Goal: Task Accomplishment & Management: Complete application form

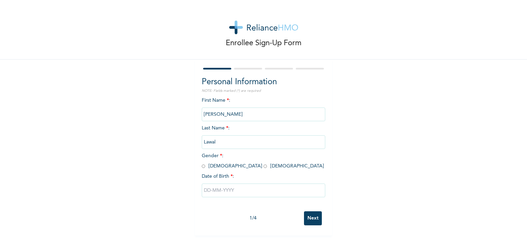
scroll to position [3, 0]
click at [202, 164] on input "radio" at bounding box center [203, 166] width 3 height 7
radio input "true"
click at [233, 184] on input "text" at bounding box center [264, 191] width 124 height 14
select select "7"
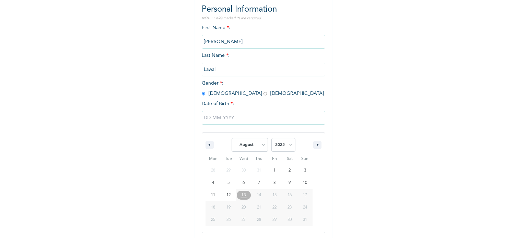
scroll to position [73, 0]
click at [289, 145] on select "2025 2024 2023 2022 2021 2020 2019 2018 2017 2016 2015 2014 2013 2012 2011 2010…" at bounding box center [283, 145] width 24 height 14
select select "1993"
click at [271, 138] on select "2025 2024 2023 2022 2021 2020 2019 2018 2017 2016 2015 2014 2013 2012 2011 2010…" at bounding box center [283, 145] width 24 height 14
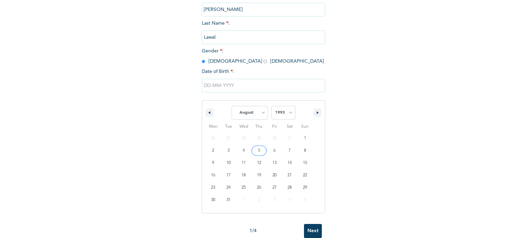
scroll to position [107, 0]
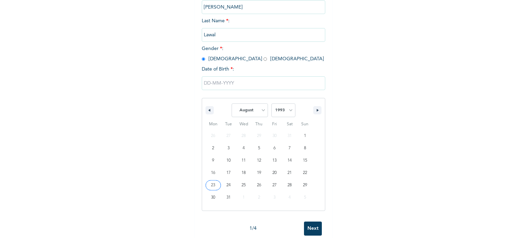
type input "[DATE]"
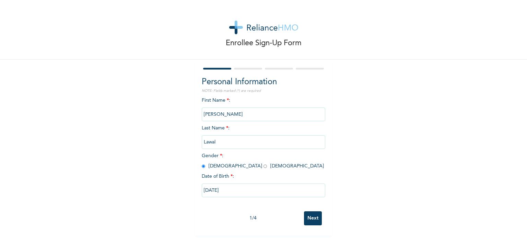
click at [310, 216] on input "Next" at bounding box center [313, 219] width 18 height 14
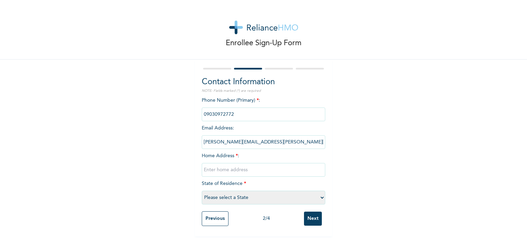
click at [264, 166] on input "text" at bounding box center [264, 170] width 124 height 14
drag, startPoint x: 243, startPoint y: 168, endPoint x: 174, endPoint y: 167, distance: 69.0
click at [174, 167] on div "Enrollee Sign-Up Form Contact Information NOTE: Fields marked (*) are required …" at bounding box center [263, 118] width 527 height 237
paste input "Francis Olatunji Street, Iyana Oworo, Lagos."
type input "34, Francis Olatunji Street, Iyana Oworo, Lagos."
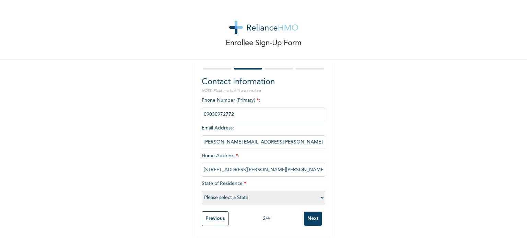
click at [383, 141] on div "Enrollee Sign-Up Form Contact Information NOTE: Fields marked (*) are required …" at bounding box center [263, 118] width 527 height 237
click at [321, 194] on select "Please select a State Abia Abuja (FCT) Adamawa Akwa Ibom Anambra Bauchi Bayelsa…" at bounding box center [264, 198] width 124 height 14
select select "25"
click at [202, 191] on select "Please select a State Abia Abuja (FCT) Adamawa Akwa Ibom Anambra Bauchi Bayelsa…" at bounding box center [264, 198] width 124 height 14
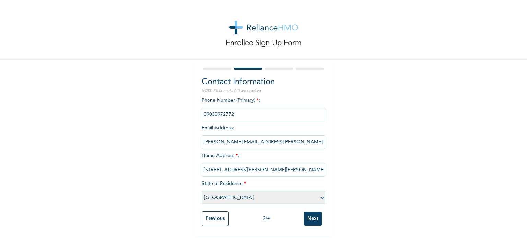
click at [372, 137] on div "Enrollee Sign-Up Form Contact Information NOTE: Fields marked (*) are required …" at bounding box center [263, 118] width 527 height 237
click at [352, 142] on div "Enrollee Sign-Up Form Contact Information NOTE: Fields marked (*) are required …" at bounding box center [263, 118] width 527 height 237
click at [308, 219] on input "Next" at bounding box center [313, 219] width 18 height 14
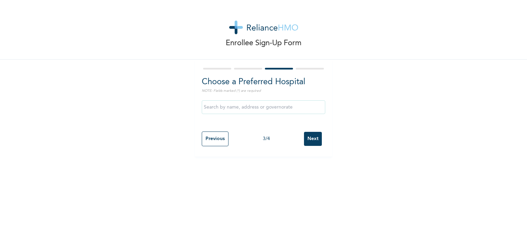
click at [350, 109] on div "Enrollee Sign-Up Form Choose a Preferred Hospital NOTE: Fields marked (*) are r…" at bounding box center [263, 78] width 527 height 157
click at [257, 109] on input "text" at bounding box center [264, 108] width 124 height 14
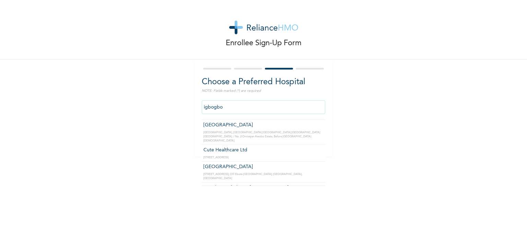
scroll to position [53, 0]
type input "[GEOGRAPHIC_DATA]"
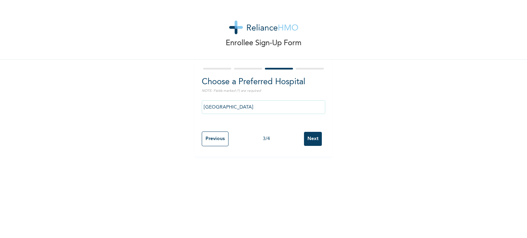
click at [308, 141] on input "Next" at bounding box center [313, 139] width 18 height 14
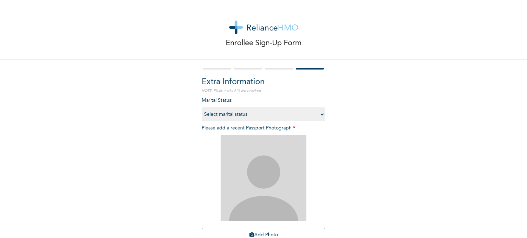
click at [320, 115] on select "Select marital status Single Married Divorced Widow/Widower" at bounding box center [264, 115] width 124 height 14
select select "2"
click at [202, 108] on select "Select marital status Single Married Divorced Widow/Widower" at bounding box center [264, 115] width 124 height 14
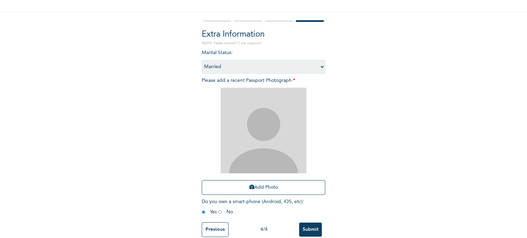
scroll to position [62, 0]
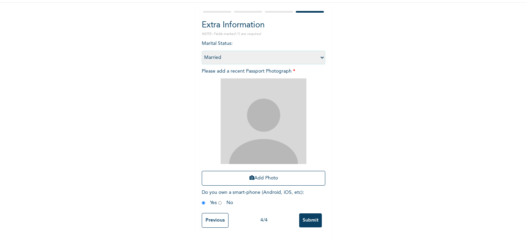
click at [248, 130] on img at bounding box center [264, 122] width 86 height 86
click at [261, 174] on button "Add Photo" at bounding box center [264, 178] width 124 height 15
click at [256, 179] on button "Add Photo" at bounding box center [264, 178] width 124 height 15
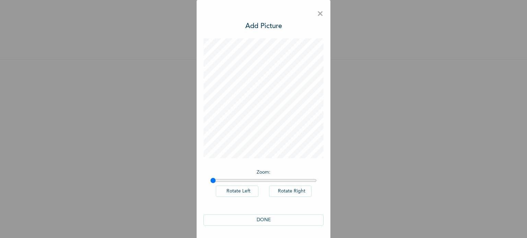
scroll to position [0, 0]
drag, startPoint x: 211, startPoint y: 181, endPoint x: 203, endPoint y: 197, distance: 18.6
click at [210, 183] on input "range" at bounding box center [263, 180] width 106 height 5
type input "1"
drag, startPoint x: 210, startPoint y: 181, endPoint x: 191, endPoint y: 193, distance: 22.7
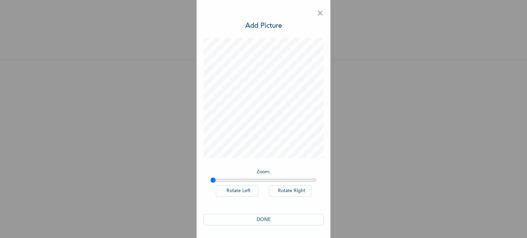
click at [210, 183] on input "range" at bounding box center [263, 180] width 106 height 5
click at [266, 219] on button "DONE" at bounding box center [263, 219] width 120 height 11
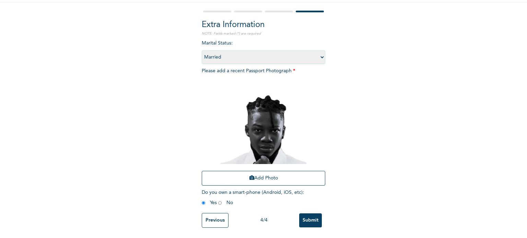
scroll to position [62, 0]
click at [357, 195] on div "Enrollee Sign-Up Form Extra Information NOTE: Fields marked (*) are required Ma…" at bounding box center [263, 91] width 527 height 296
click at [359, 195] on div "Enrollee Sign-Up Form Extra Information NOTE: Fields marked (*) are required Ma…" at bounding box center [263, 91] width 527 height 296
click at [361, 198] on div "Enrollee Sign-Up Form Extra Information NOTE: Fields marked (*) are required Ma…" at bounding box center [263, 91] width 527 height 296
click at [311, 216] on input "Submit" at bounding box center [310, 221] width 23 height 14
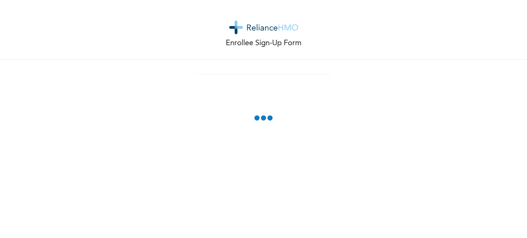
scroll to position [0, 0]
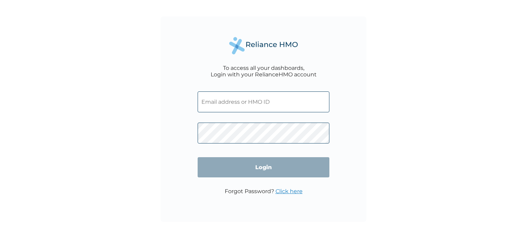
click at [268, 107] on input "text" at bounding box center [264, 102] width 132 height 21
click at [237, 108] on input "text" at bounding box center [264, 102] width 132 height 21
paste input "ARU/10014/A"
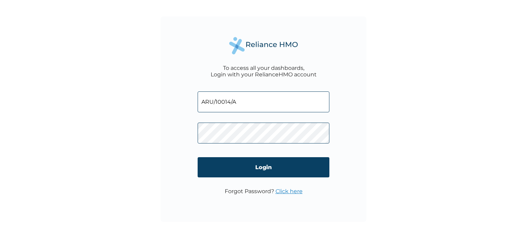
type input "ARU/10014/A"
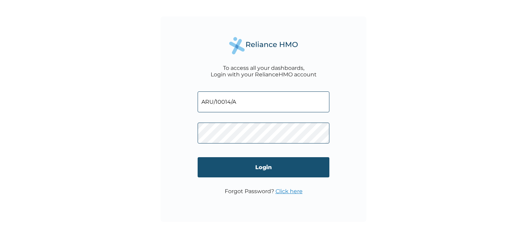
click at [266, 170] on input "Login" at bounding box center [264, 167] width 132 height 20
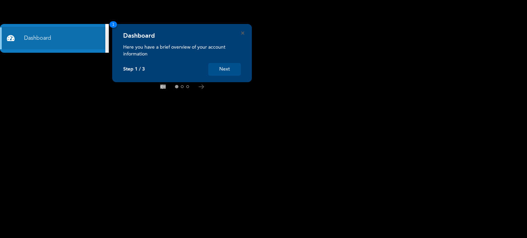
click at [225, 71] on button "Next" at bounding box center [224, 69] width 33 height 13
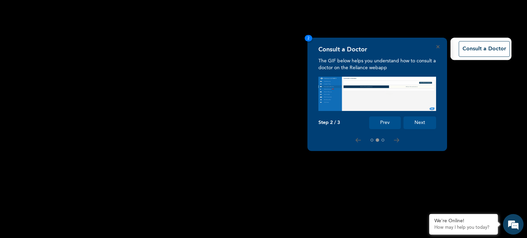
click at [421, 126] on button "Next" at bounding box center [419, 123] width 33 height 13
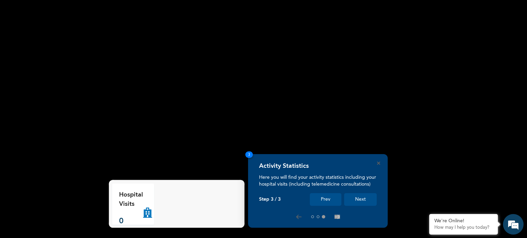
click at [356, 201] on button "Next" at bounding box center [360, 199] width 33 height 13
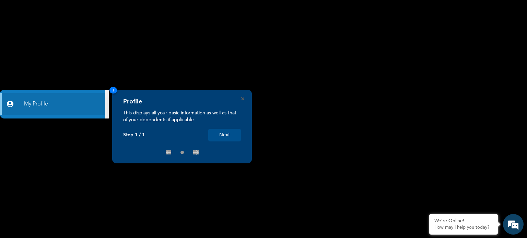
click at [229, 136] on button "Next" at bounding box center [224, 135] width 33 height 13
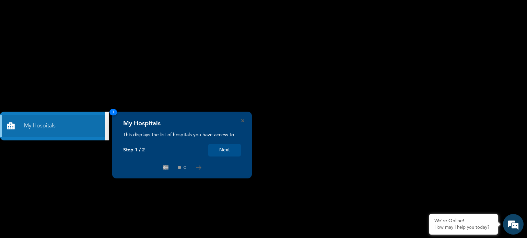
click at [228, 150] on button "Next" at bounding box center [224, 150] width 33 height 13
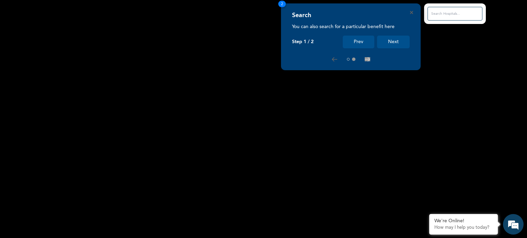
click at [392, 42] on button "Next" at bounding box center [393, 42] width 33 height 13
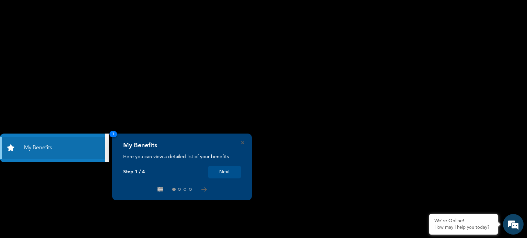
click at [230, 172] on button "Next" at bounding box center [224, 172] width 33 height 13
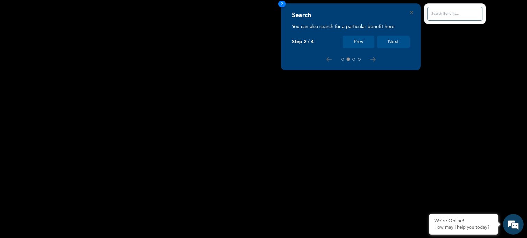
click at [392, 41] on button "Next" at bounding box center [393, 42] width 33 height 13
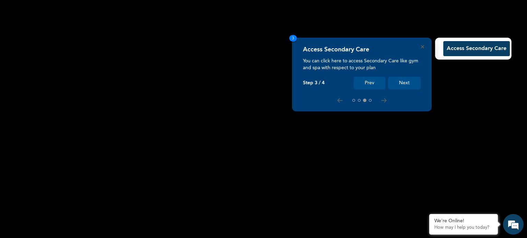
click at [406, 79] on button "Next" at bounding box center [404, 83] width 33 height 13
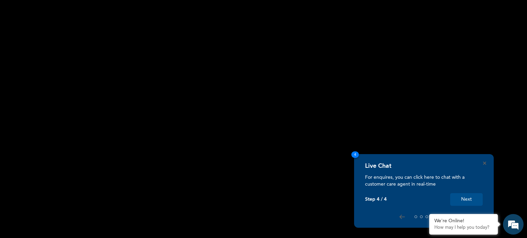
click at [470, 202] on button "Next" at bounding box center [466, 199] width 33 height 13
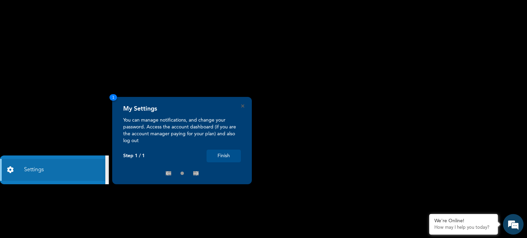
click at [226, 155] on button "Finish" at bounding box center [224, 156] width 34 height 13
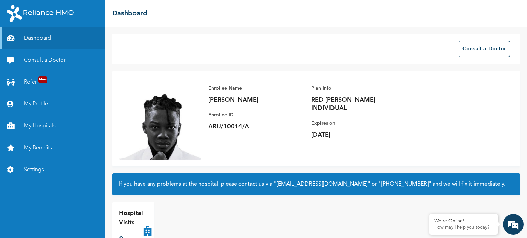
click at [37, 148] on link "My Benefits" at bounding box center [52, 148] width 105 height 22
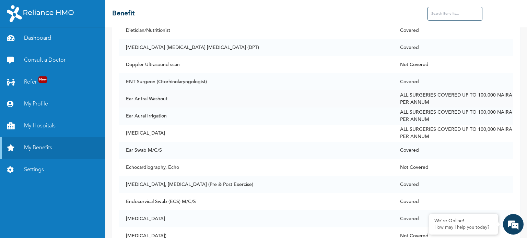
scroll to position [1304, 0]
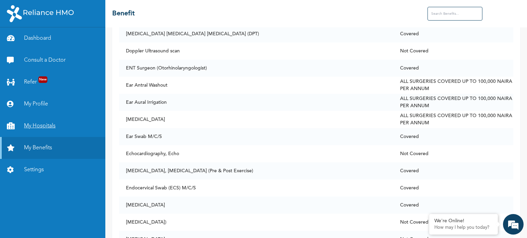
click at [51, 127] on link "My Hospitals" at bounding box center [52, 126] width 105 height 22
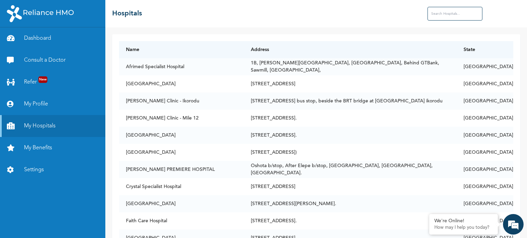
click at [454, 15] on input "text" at bounding box center [454, 14] width 55 height 14
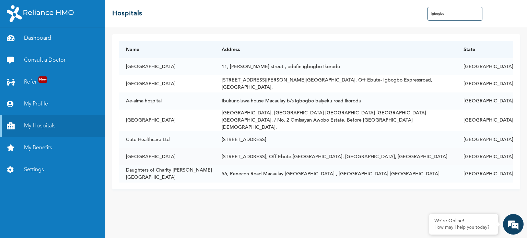
type input "igbogbo"
click at [187, 154] on td "[GEOGRAPHIC_DATA]" at bounding box center [167, 157] width 96 height 17
click at [261, 153] on td "[STREET_ADDRESS], Off Ebute-[GEOGRAPHIC_DATA], [GEOGRAPHIC_DATA], [GEOGRAPHIC_D…" at bounding box center [336, 157] width 242 height 17
click at [261, 152] on td "[STREET_ADDRESS], Off Ebute-[GEOGRAPHIC_DATA], [GEOGRAPHIC_DATA], [GEOGRAPHIC_D…" at bounding box center [336, 157] width 242 height 17
click at [191, 152] on td "[GEOGRAPHIC_DATA]" at bounding box center [167, 157] width 96 height 17
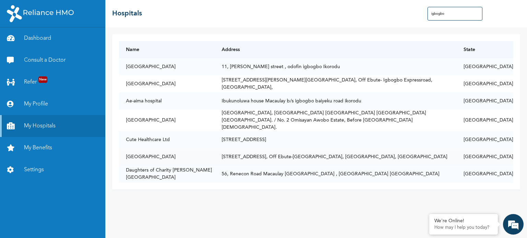
click at [378, 153] on td "[STREET_ADDRESS], Off Ebute-[GEOGRAPHIC_DATA], [GEOGRAPHIC_DATA], [GEOGRAPHIC_D…" at bounding box center [336, 157] width 242 height 17
drag, startPoint x: 379, startPoint y: 153, endPoint x: 350, endPoint y: 154, distance: 28.8
click at [350, 154] on td "[STREET_ADDRESS], Off Ebute-[GEOGRAPHIC_DATA], [GEOGRAPHIC_DATA], [GEOGRAPHIC_D…" at bounding box center [336, 157] width 242 height 17
click at [297, 151] on td "[STREET_ADDRESS], Off Ebute-[GEOGRAPHIC_DATA], [GEOGRAPHIC_DATA], [GEOGRAPHIC_D…" at bounding box center [336, 157] width 242 height 17
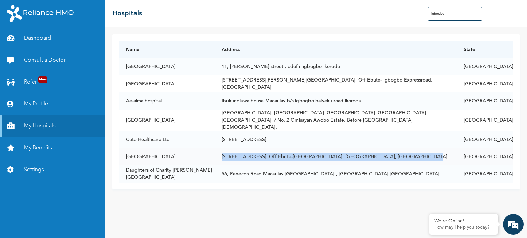
drag, startPoint x: 221, startPoint y: 151, endPoint x: 411, endPoint y: 153, distance: 190.1
click at [411, 153] on td "[STREET_ADDRESS], Off Ebute-[GEOGRAPHIC_DATA], [GEOGRAPHIC_DATA], [GEOGRAPHIC_D…" at bounding box center [336, 157] width 242 height 17
copy td "[STREET_ADDRESS], Off Ebute-[GEOGRAPHIC_DATA], [GEOGRAPHIC_DATA], [GEOGRAPHIC_D…"
click at [283, 155] on td "[STREET_ADDRESS], Off Ebute-[GEOGRAPHIC_DATA], [GEOGRAPHIC_DATA], [GEOGRAPHIC_D…" at bounding box center [336, 157] width 242 height 17
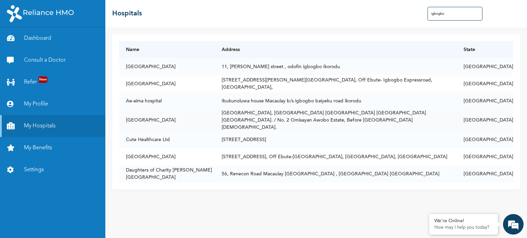
click at [316, 112] on td "[GEOGRAPHIC_DATA], [GEOGRAPHIC_DATA] [GEOGRAPHIC_DATA] [GEOGRAPHIC_DATA] [GEOGR…" at bounding box center [336, 121] width 242 height 22
drag, startPoint x: 125, startPoint y: 135, endPoint x: 173, endPoint y: 135, distance: 47.7
click at [173, 135] on td "Cute Healthcare Ltd" at bounding box center [167, 139] width 96 height 17
copy td "Cute Healthcare Ltd"
click at [253, 136] on td "[STREET_ADDRESS]" at bounding box center [336, 139] width 242 height 17
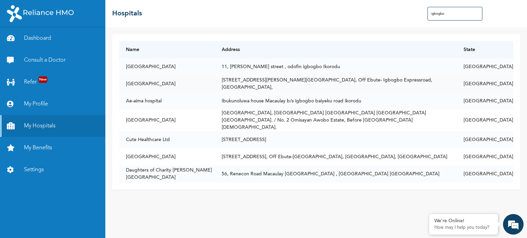
drag, startPoint x: 126, startPoint y: 83, endPoint x: 177, endPoint y: 83, distance: 50.8
click at [177, 83] on td "[GEOGRAPHIC_DATA]" at bounding box center [167, 83] width 96 height 17
copy td "[GEOGRAPHIC_DATA]"
click at [188, 85] on td "[GEOGRAPHIC_DATA]" at bounding box center [167, 83] width 96 height 17
drag, startPoint x: 125, startPoint y: 66, endPoint x: 179, endPoint y: 68, distance: 54.3
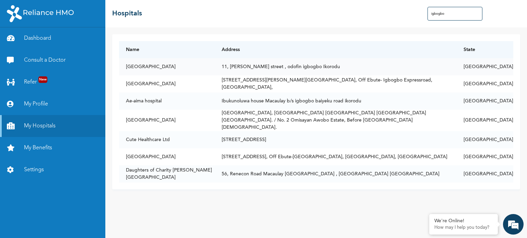
click at [179, 68] on td "[GEOGRAPHIC_DATA]" at bounding box center [167, 66] width 96 height 17
copy td "[GEOGRAPHIC_DATA]"
drag, startPoint x: 126, startPoint y: 152, endPoint x: 192, endPoint y: 151, distance: 66.2
click at [192, 151] on td "[GEOGRAPHIC_DATA]" at bounding box center [167, 157] width 96 height 17
drag, startPoint x: 125, startPoint y: 120, endPoint x: 213, endPoint y: 120, distance: 88.2
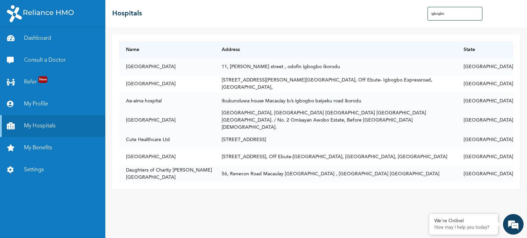
click at [213, 120] on td "[GEOGRAPHIC_DATA]" at bounding box center [167, 121] width 96 height 22
drag, startPoint x: 124, startPoint y: 151, endPoint x: 188, endPoint y: 153, distance: 64.2
click at [188, 153] on td "[GEOGRAPHIC_DATA]" at bounding box center [167, 157] width 96 height 17
copy td "[GEOGRAPHIC_DATA]"
click at [237, 153] on td "[STREET_ADDRESS], Off Ebute-[GEOGRAPHIC_DATA], [GEOGRAPHIC_DATA], [GEOGRAPHIC_D…" at bounding box center [336, 157] width 242 height 17
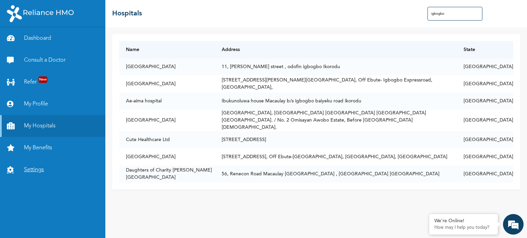
click at [32, 169] on link "Settings" at bounding box center [52, 170] width 105 height 22
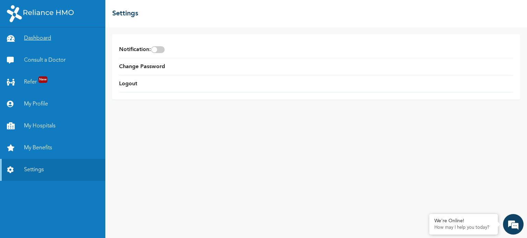
click at [51, 38] on link "Dashboard" at bounding box center [52, 38] width 105 height 22
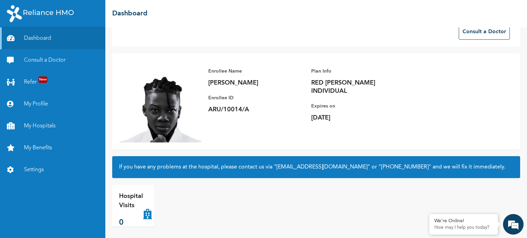
scroll to position [19, 0]
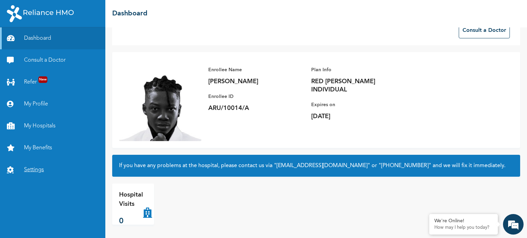
click at [29, 171] on link "Settings" at bounding box center [52, 170] width 105 height 22
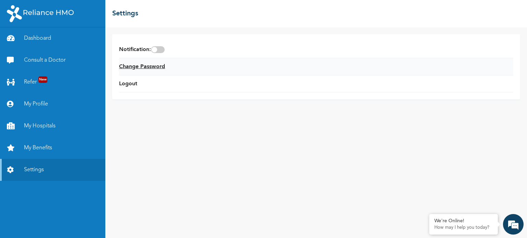
click at [148, 66] on link "Change Password" at bounding box center [142, 67] width 46 height 8
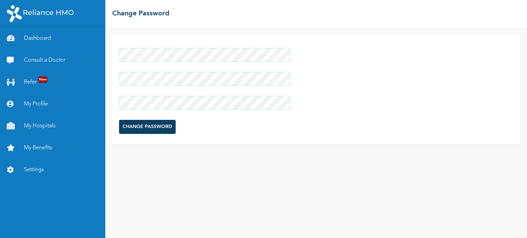
click at [140, 125] on input "CHANGE PASSWORD" at bounding box center [147, 127] width 57 height 14
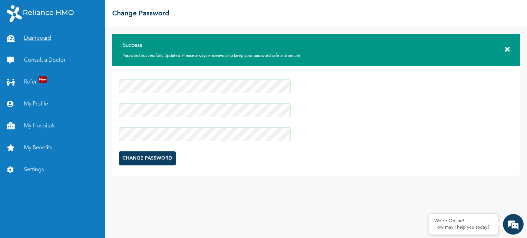
click at [49, 41] on link "Dashboard" at bounding box center [52, 38] width 105 height 22
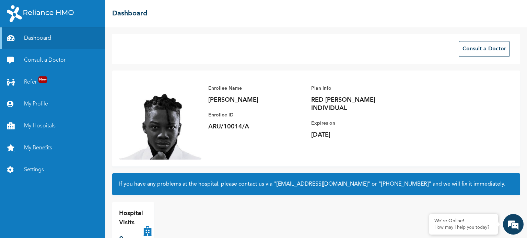
click at [41, 148] on link "My Benefits" at bounding box center [52, 148] width 105 height 22
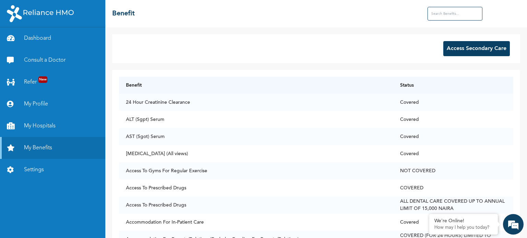
click at [453, 46] on button "Access Secondary Care" at bounding box center [476, 48] width 67 height 15
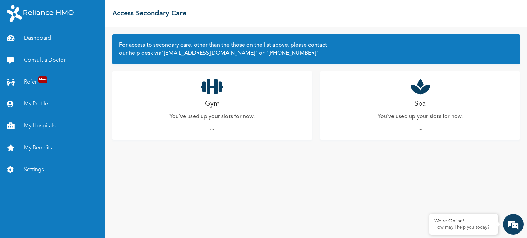
click at [220, 162] on div "For access to secondary care, other than the those on the list above, please co…" at bounding box center [316, 132] width 422 height 211
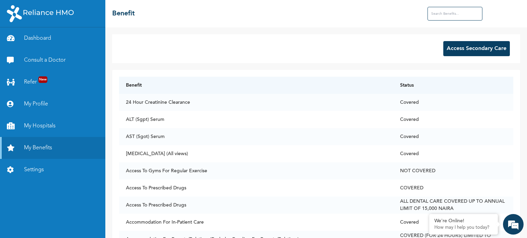
click at [445, 11] on input "text" at bounding box center [454, 14] width 55 height 14
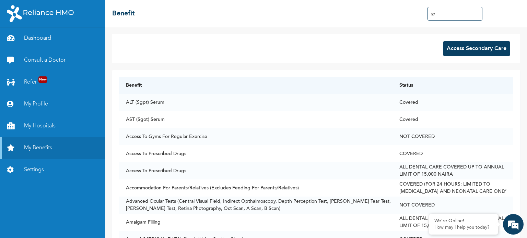
type input "gym"
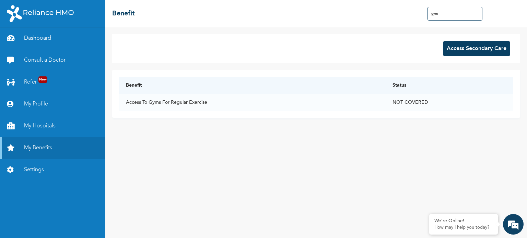
drag, startPoint x: 442, startPoint y: 14, endPoint x: 411, endPoint y: 14, distance: 30.5
click at [411, 14] on div "☰ Benefit gym" at bounding box center [316, 13] width 422 height 27
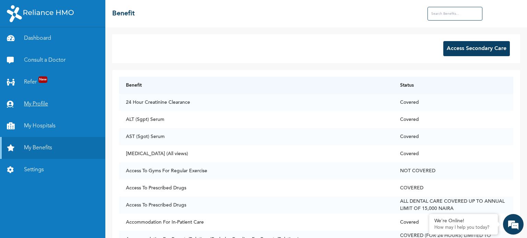
click at [40, 104] on link "My Profile" at bounding box center [52, 104] width 105 height 22
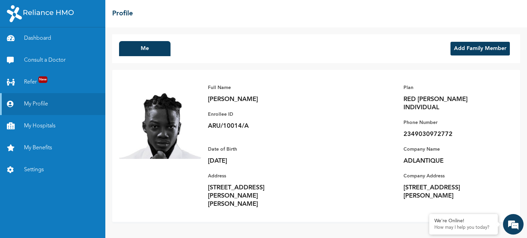
click at [463, 47] on button "Add Family Member" at bounding box center [479, 49] width 59 height 14
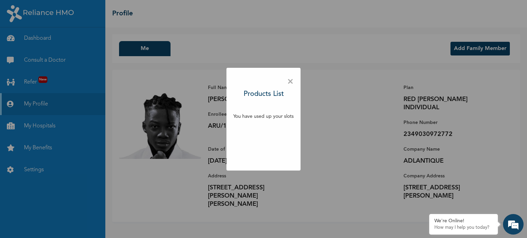
click at [291, 82] on span "×" at bounding box center [290, 82] width 7 height 14
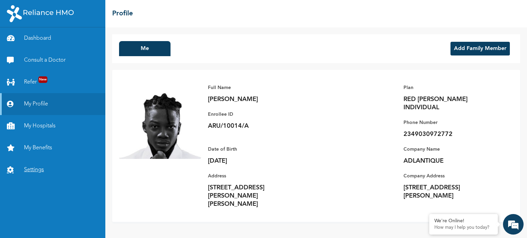
click at [34, 170] on link "Settings" at bounding box center [52, 170] width 105 height 22
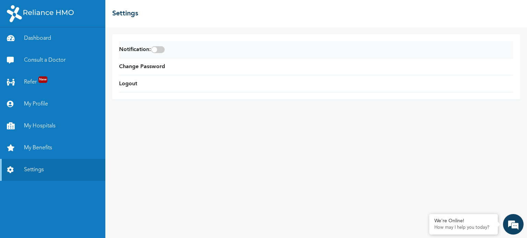
click at [162, 49] on span at bounding box center [158, 49] width 14 height 7
click at [0, 0] on input "checkbox" at bounding box center [0, 0] width 0 height 0
click at [36, 39] on link "Dashboard" at bounding box center [52, 38] width 105 height 22
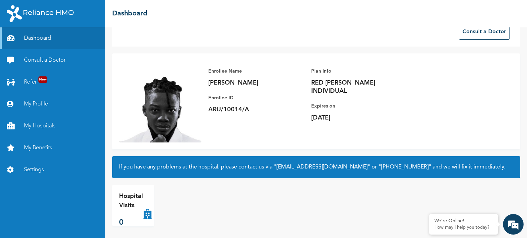
scroll to position [19, 0]
